Goal: Task Accomplishment & Management: Manage account settings

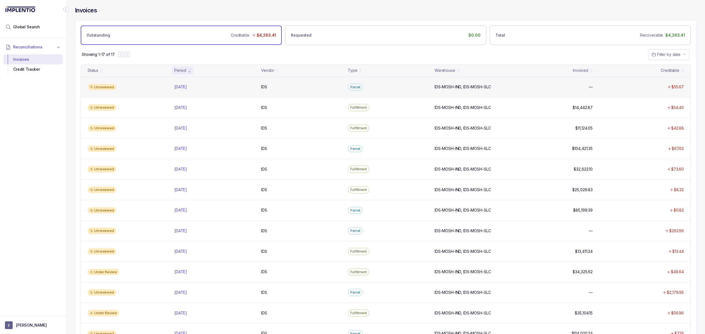
click at [181, 92] on div "Unreviewed [DATE] [DATE] IDS IDS Parcel IDS-MOSH-[GEOGRAPHIC_DATA], IDS-MOSH-SL…" at bounding box center [385, 87] width 609 height 21
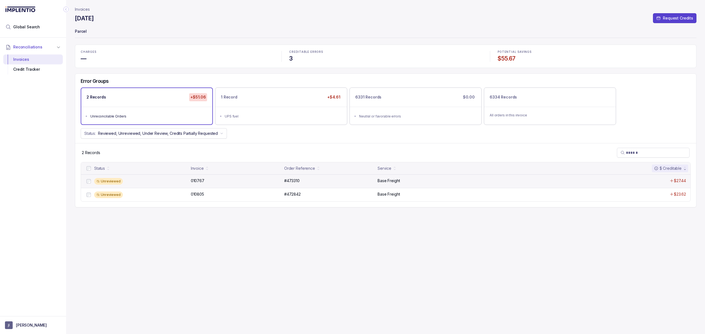
click at [134, 184] on div "Unreviewed" at bounding box center [140, 181] width 93 height 7
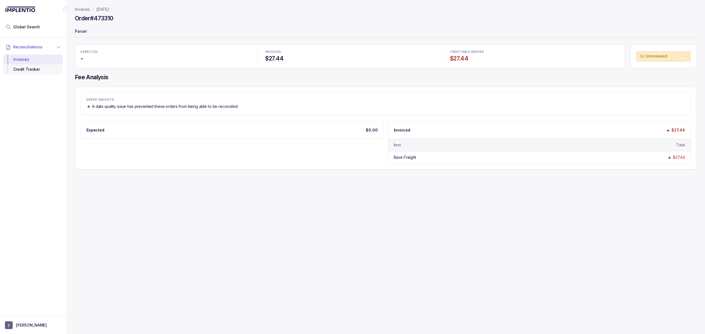
click at [35, 68] on div "Credit Tracker" at bounding box center [33, 69] width 51 height 10
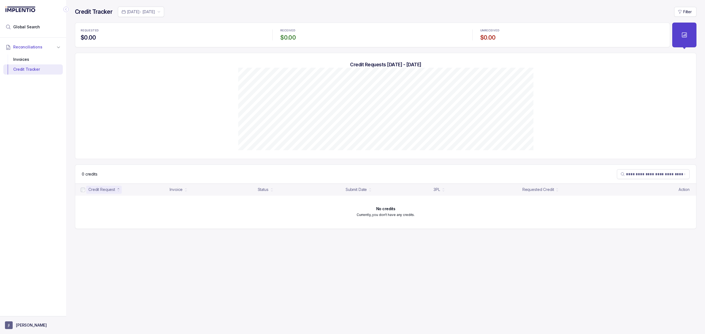
click at [27, 328] on p "[PERSON_NAME]" at bounding box center [31, 326] width 31 height 6
click at [27, 315] on p "Logout" at bounding box center [36, 313] width 46 height 6
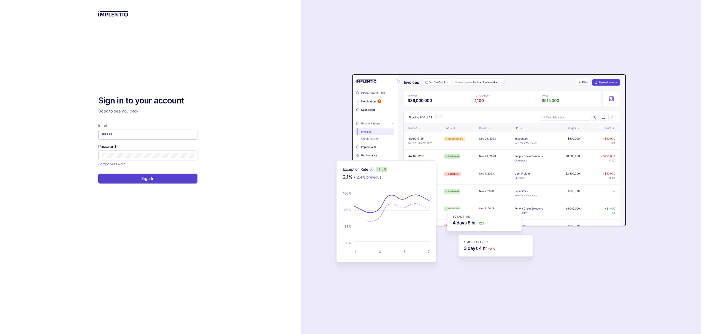
click at [111, 135] on input "Email" at bounding box center [148, 135] width 92 height 6
type input "**********"
